Goal: Navigation & Orientation: Find specific page/section

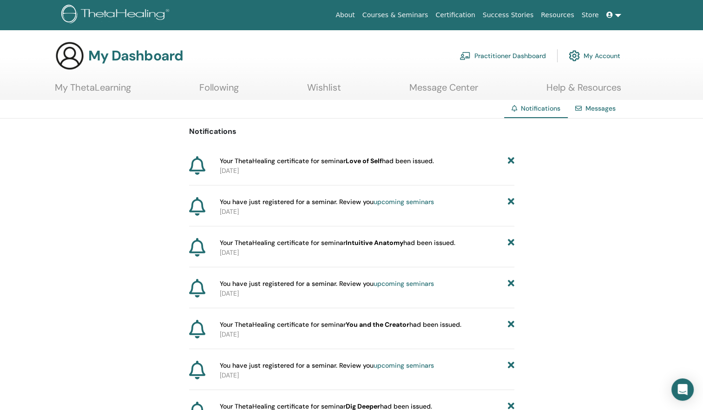
click at [596, 51] on link "My Account" at bounding box center [594, 56] width 52 height 20
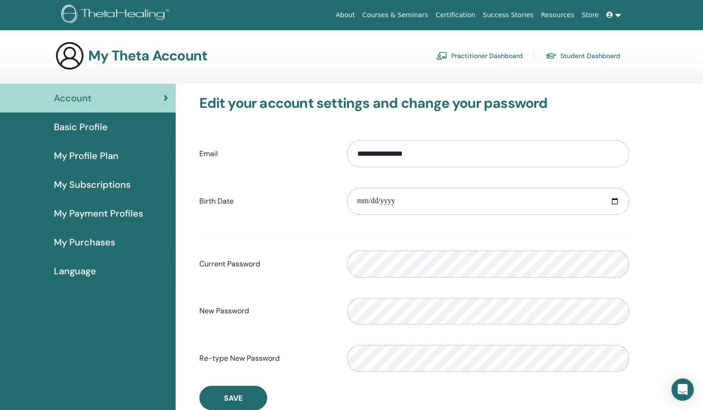
click at [572, 55] on link "Student Dashboard" at bounding box center [582, 55] width 75 height 15
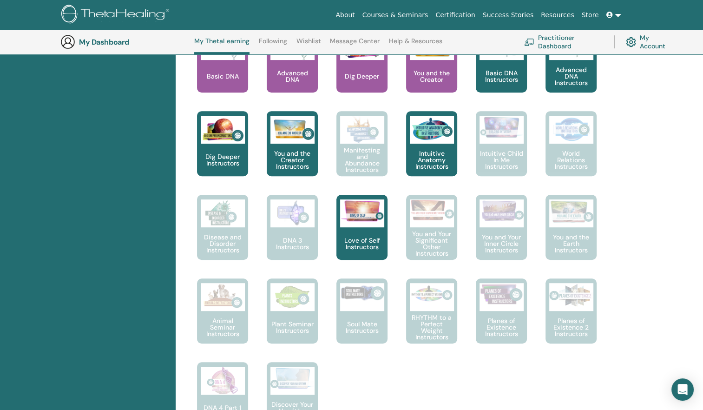
scroll to position [442, 0]
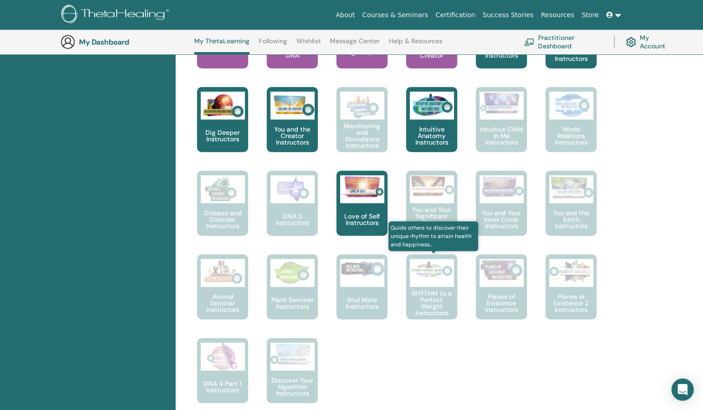
click at [433, 284] on div at bounding box center [432, 273] width 44 height 28
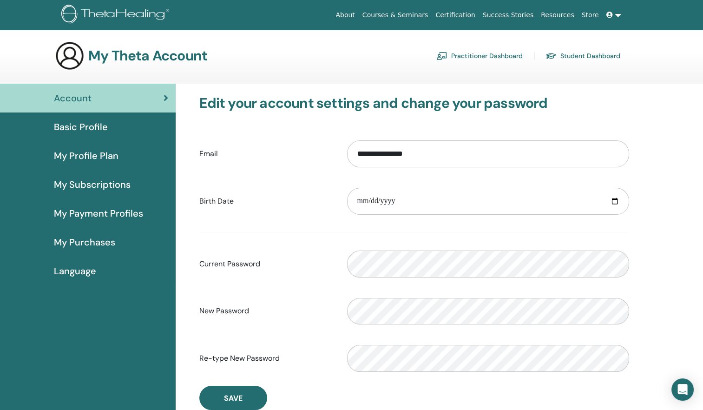
click at [470, 54] on link "Practitioner Dashboard" at bounding box center [479, 55] width 86 height 15
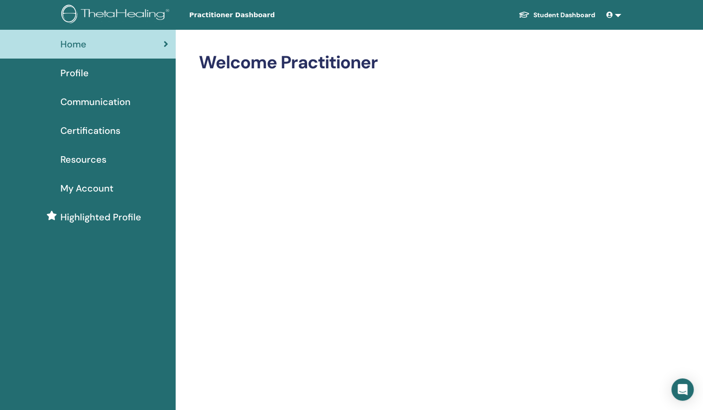
click at [94, 159] on span "Resources" at bounding box center [83, 159] width 46 height 14
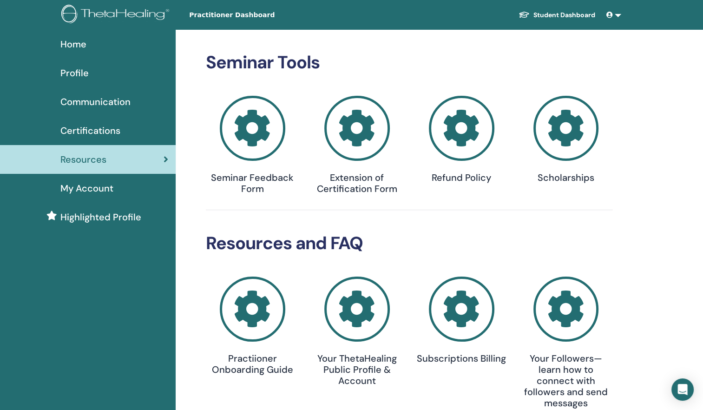
click at [105, 186] on span "My Account" at bounding box center [86, 188] width 53 height 14
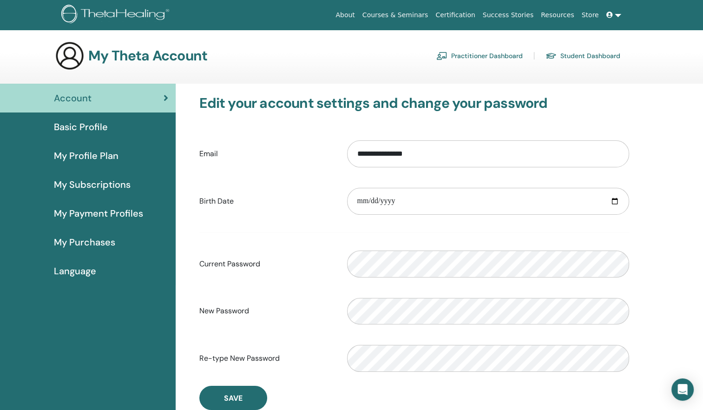
click at [91, 240] on span "My Purchases" at bounding box center [84, 242] width 61 height 14
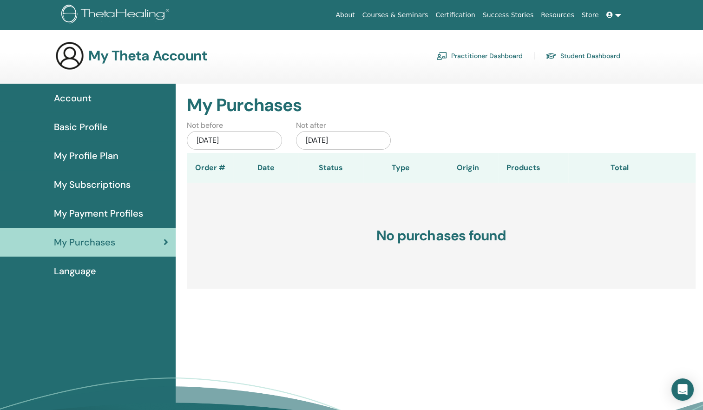
click at [95, 152] on span "My Profile Plan" at bounding box center [86, 156] width 65 height 14
